Goal: Information Seeking & Learning: Find specific fact

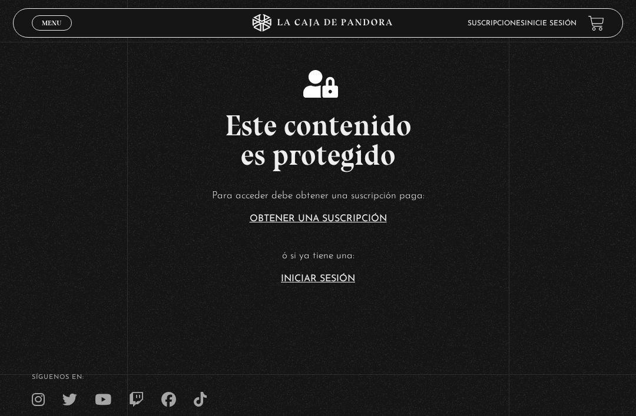
click at [304, 284] on link "Iniciar Sesión" at bounding box center [318, 278] width 74 height 9
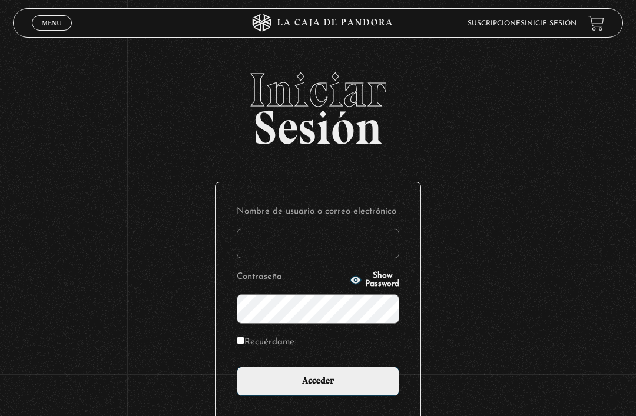
type input "[EMAIL_ADDRESS][DOMAIN_NAME]"
click at [318, 387] on input "Acceder" at bounding box center [318, 381] width 162 height 29
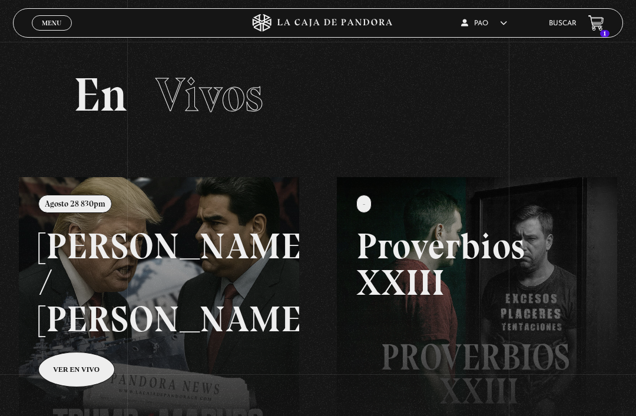
click at [563, 24] on link "Buscar" at bounding box center [563, 23] width 28 height 7
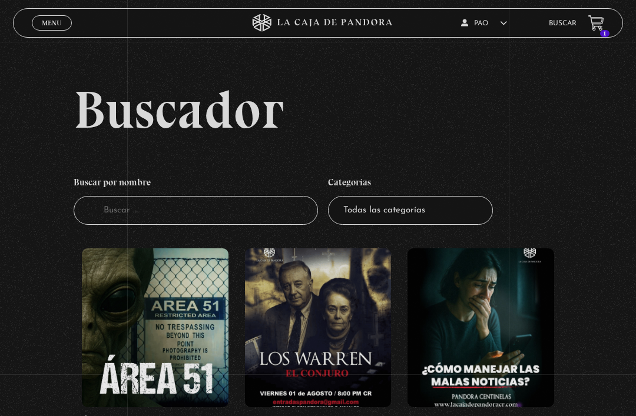
click at [269, 225] on input "Buscador" at bounding box center [196, 210] width 244 height 29
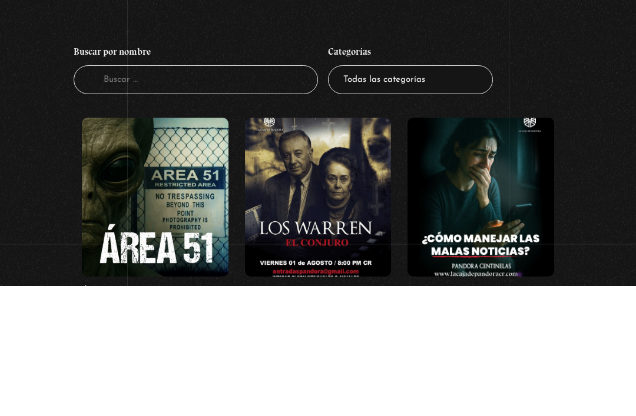
type input "Y"
type input "Up"
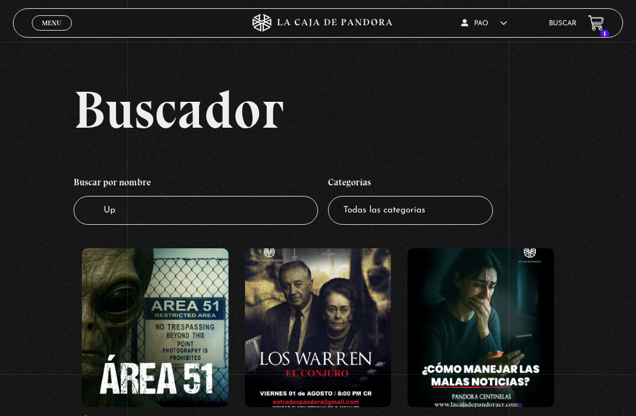
click at [253, 225] on input "Up" at bounding box center [196, 210] width 244 height 29
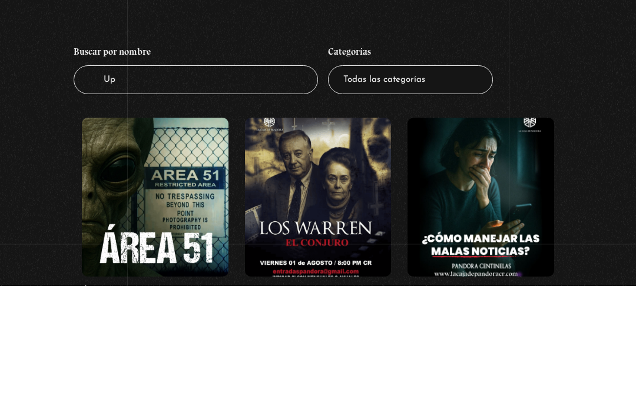
type input "U"
type input "No mires arriba"
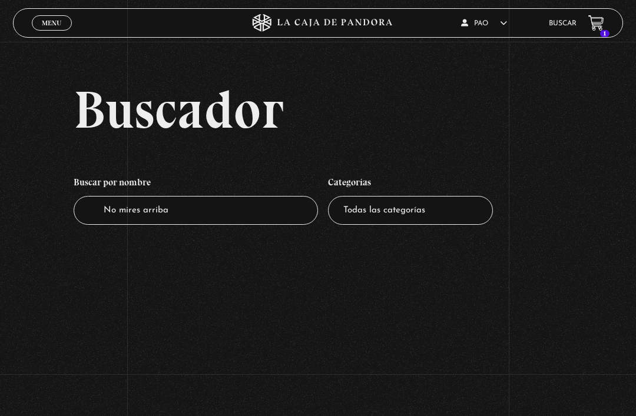
click at [61, 31] on link "Menu Cerrar" at bounding box center [52, 22] width 40 height 15
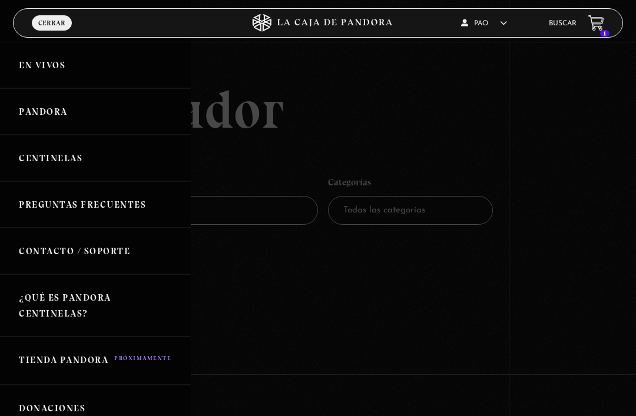
click at [117, 115] on link "Pandora" at bounding box center [95, 111] width 191 height 46
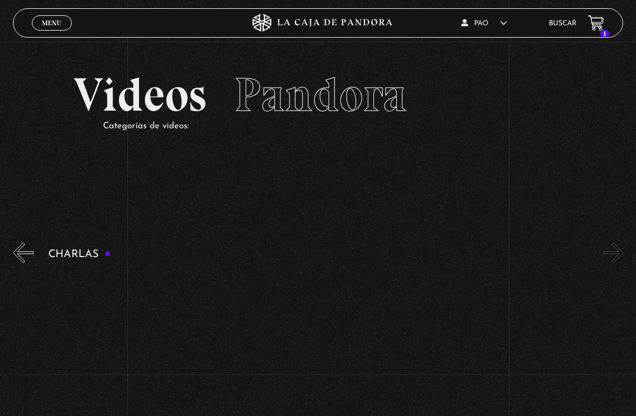
scroll to position [0, 346]
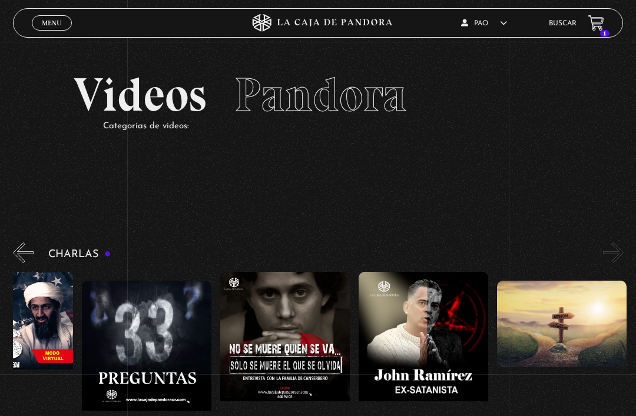
click at [603, 252] on button "»" at bounding box center [613, 252] width 21 height 21
click at [559, 24] on link "Buscar" at bounding box center [563, 23] width 28 height 7
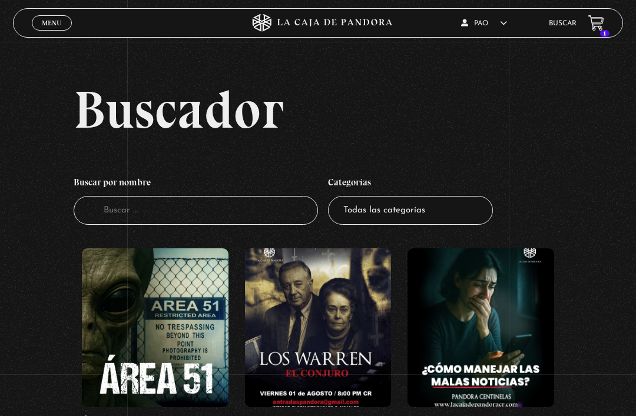
click at [267, 217] on input "Buscador" at bounding box center [196, 210] width 244 height 29
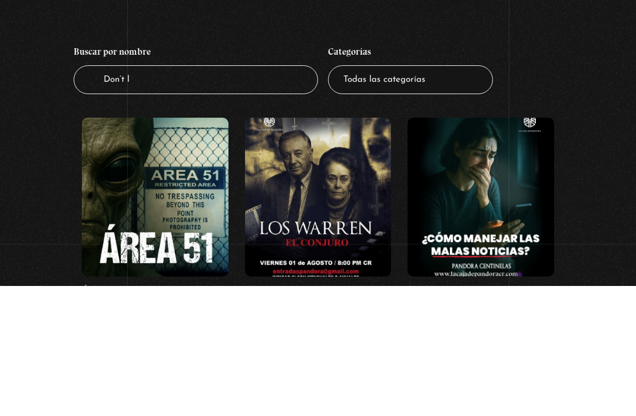
type input "Don’t lu"
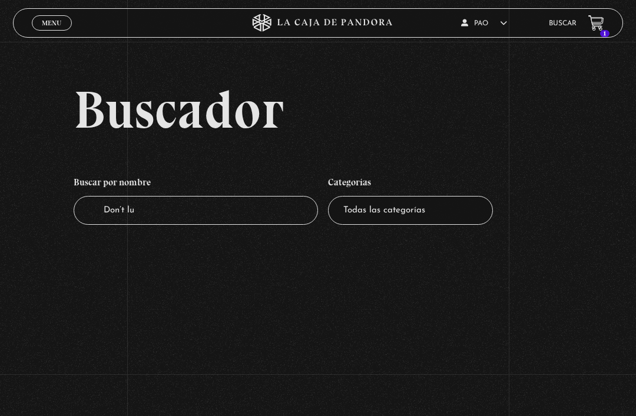
click at [279, 217] on input "Don’t lu" at bounding box center [196, 210] width 244 height 29
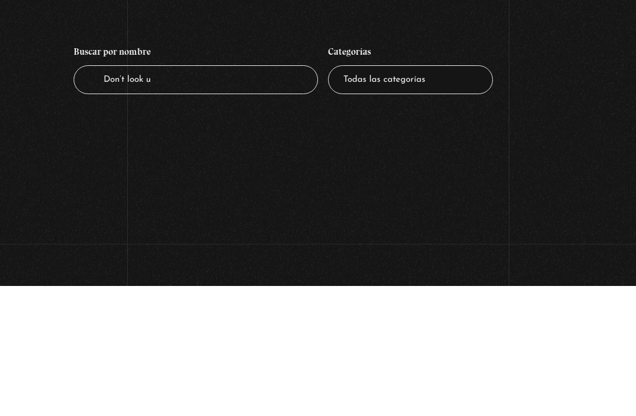
type input "Don’t look up"
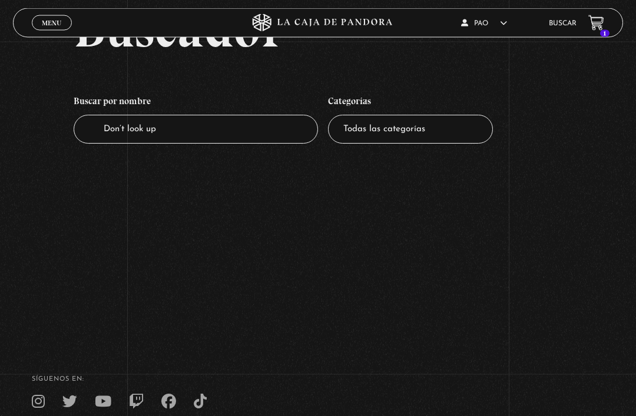
scroll to position [85, 0]
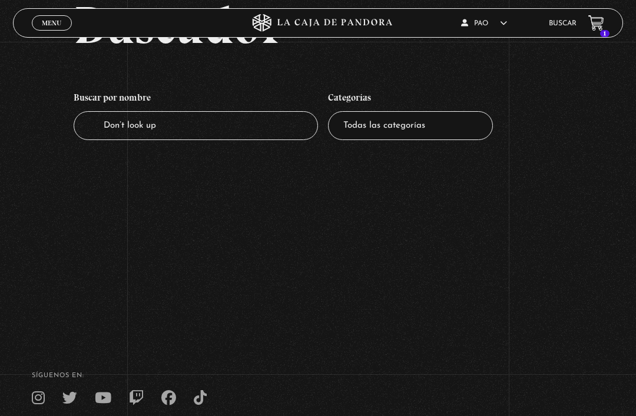
click at [272, 132] on input "Don’t look up" at bounding box center [196, 125] width 244 height 29
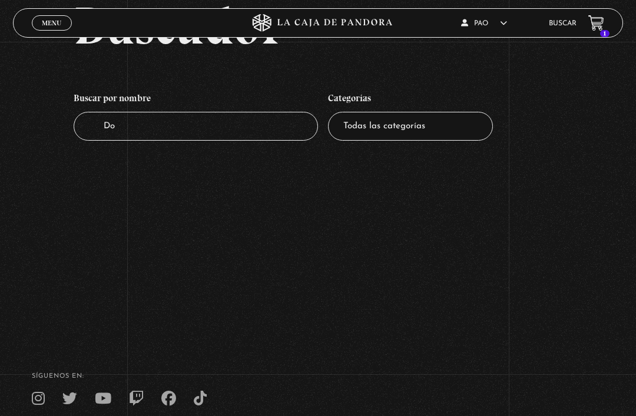
type input "D"
type input "Guerra psicológica"
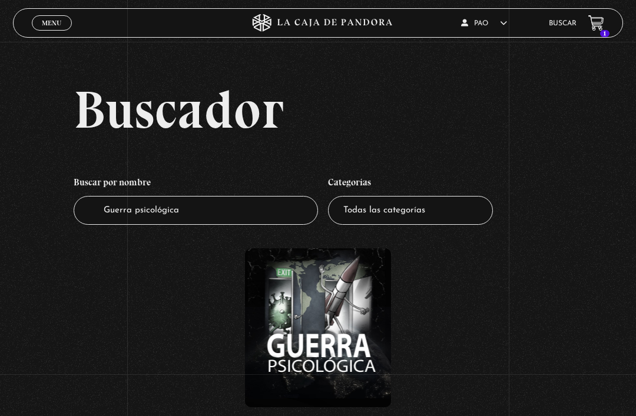
click at [317, 315] on figure at bounding box center [318, 327] width 147 height 159
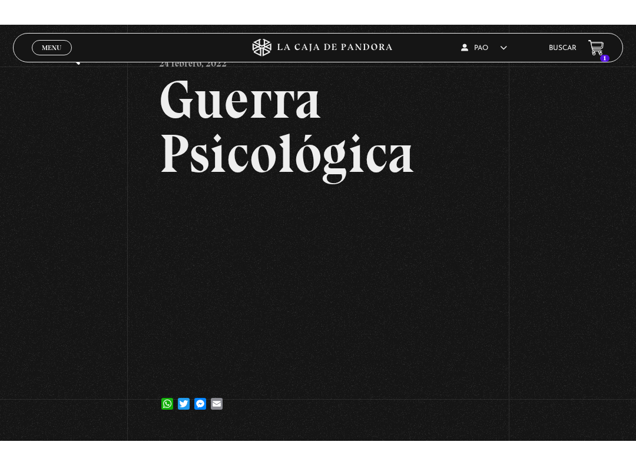
scroll to position [12, 0]
